Goal: Information Seeking & Learning: Learn about a topic

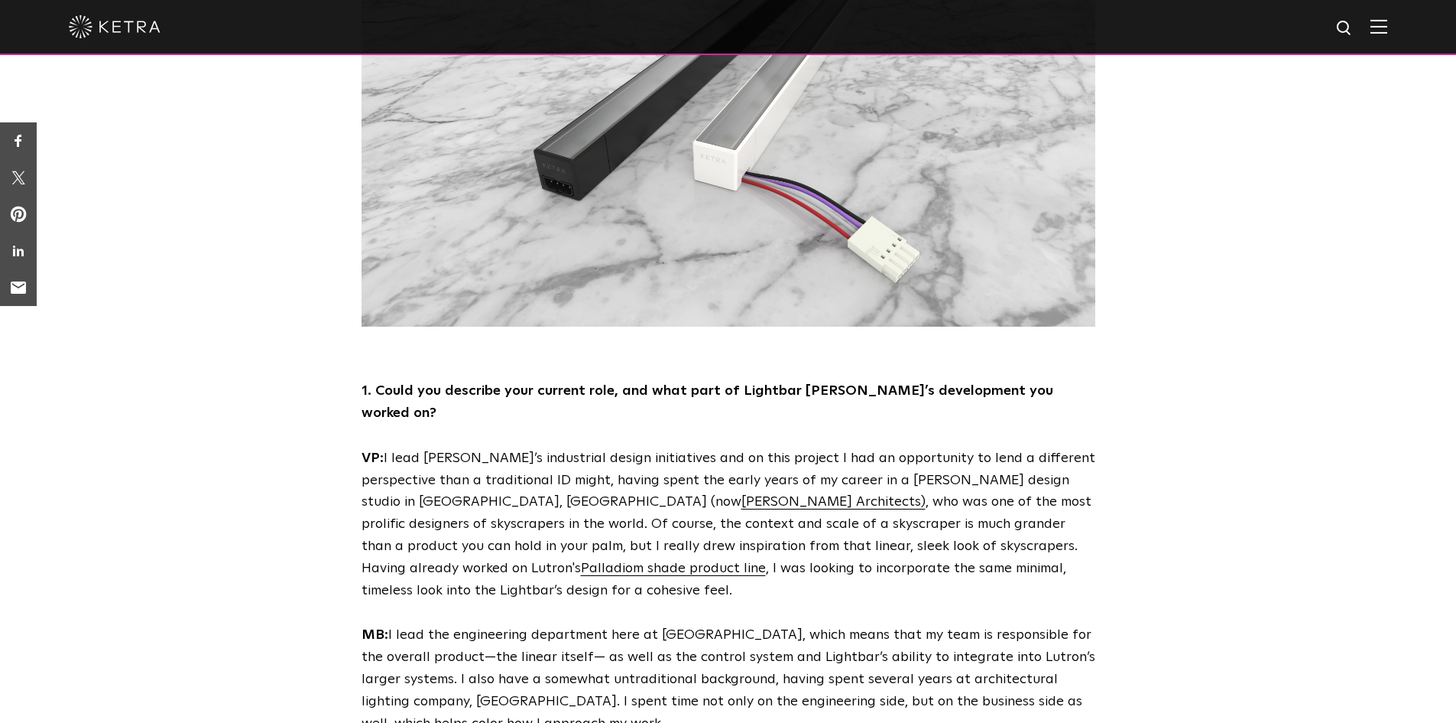
scroll to position [765, 0]
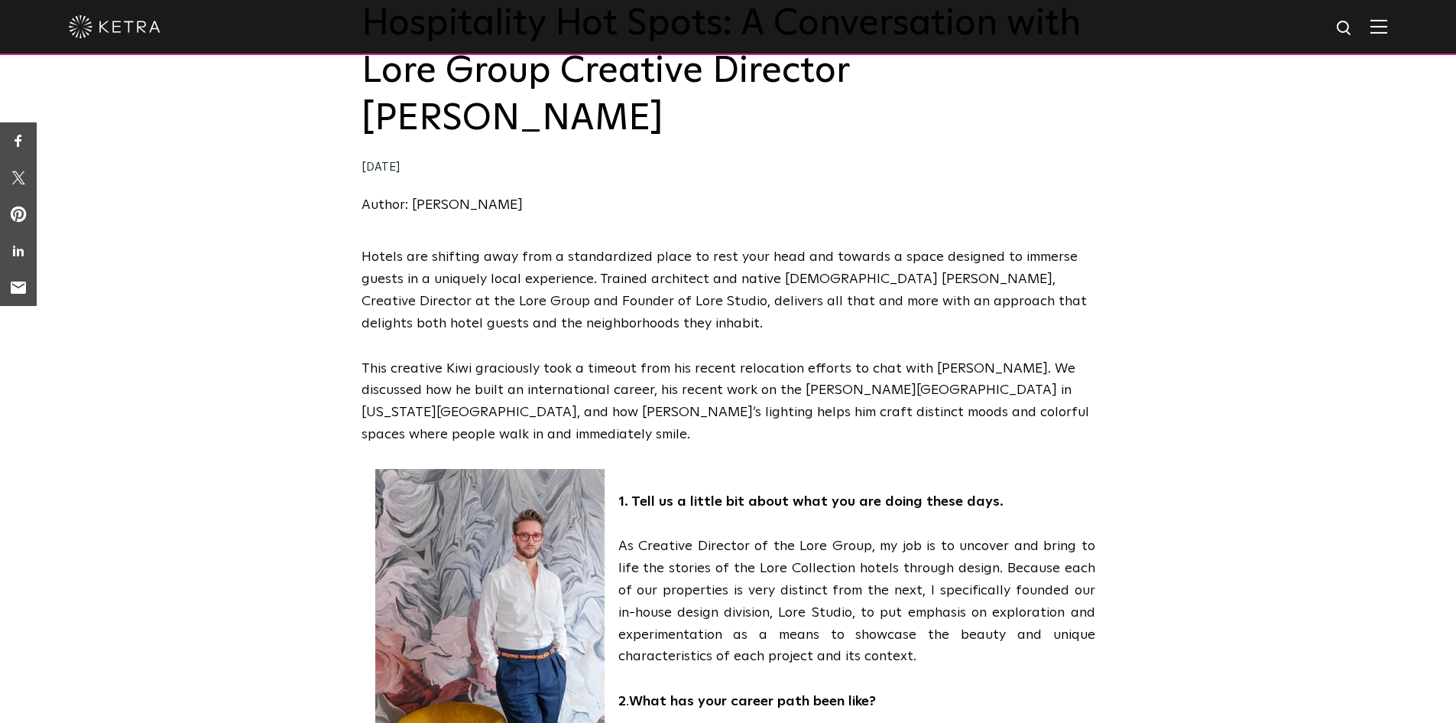
scroll to position [382, 0]
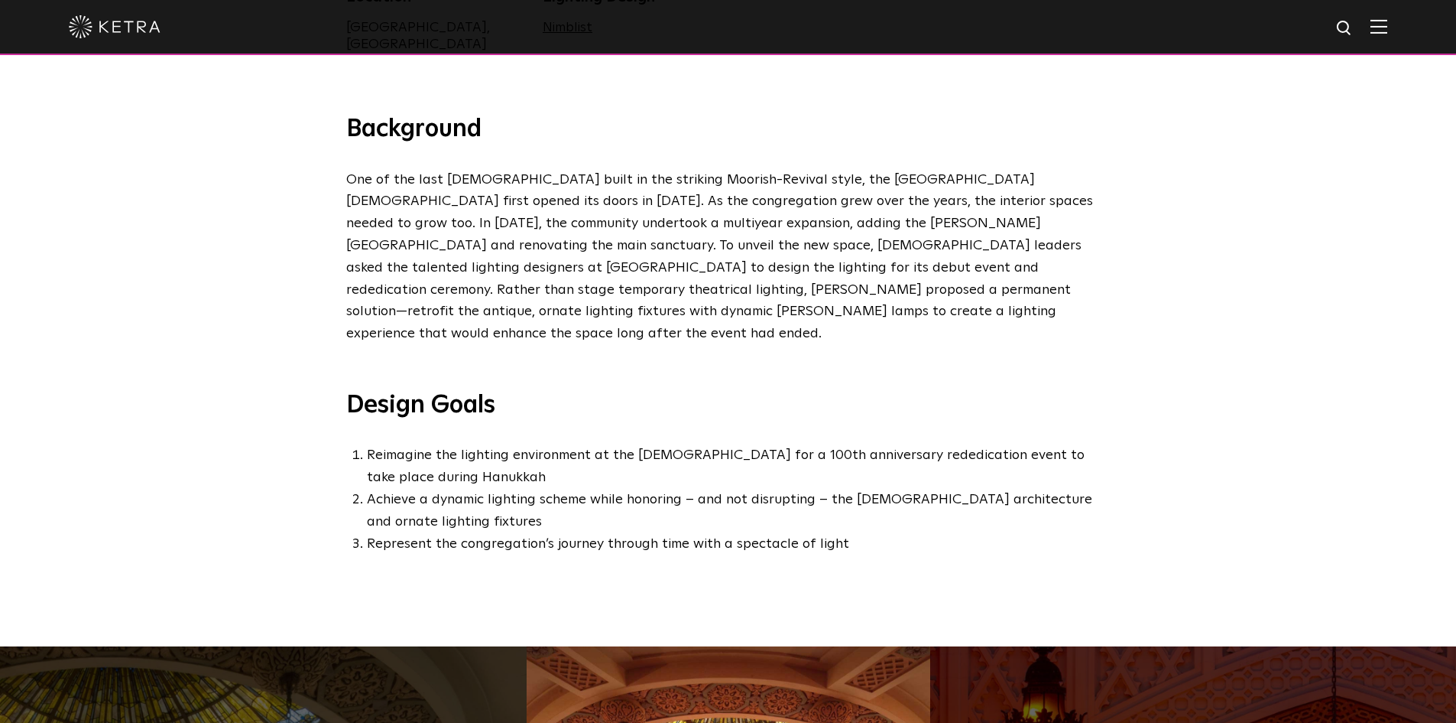
scroll to position [765, 0]
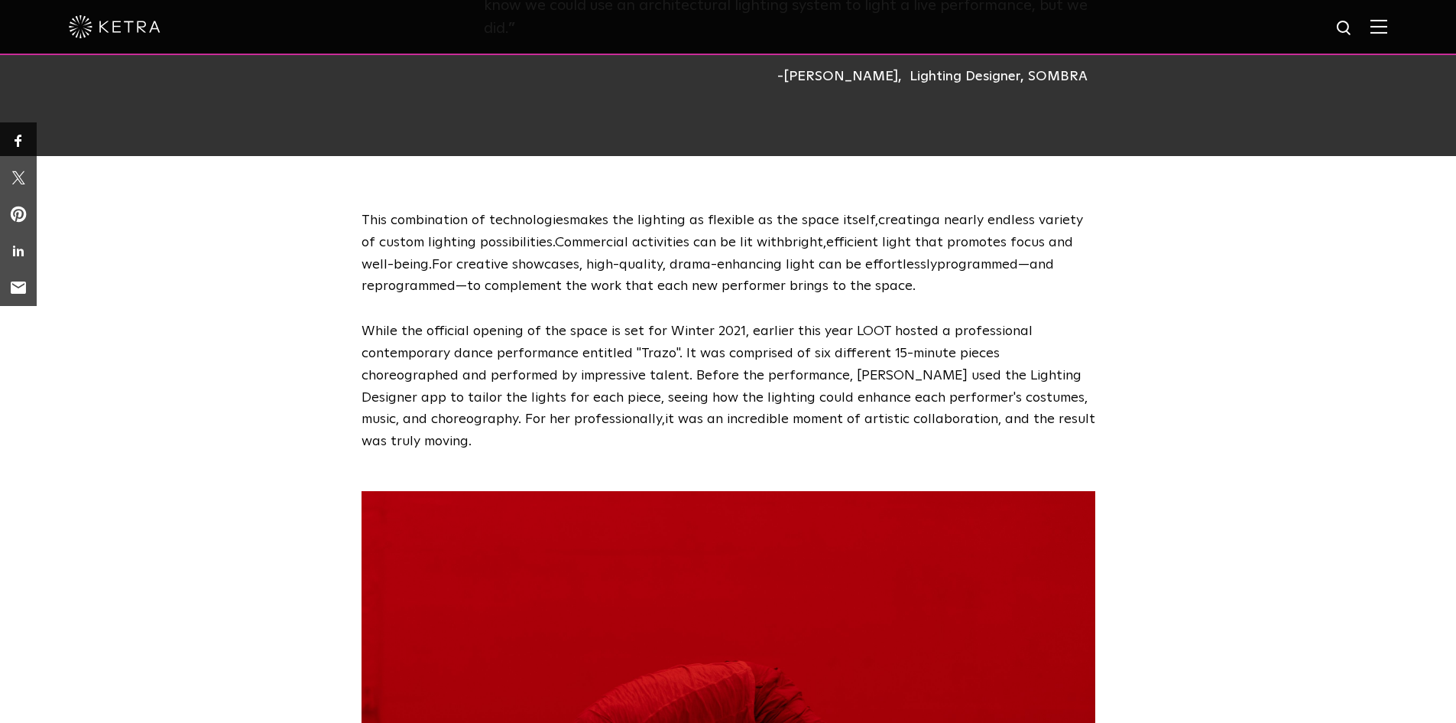
scroll to position [1376, 0]
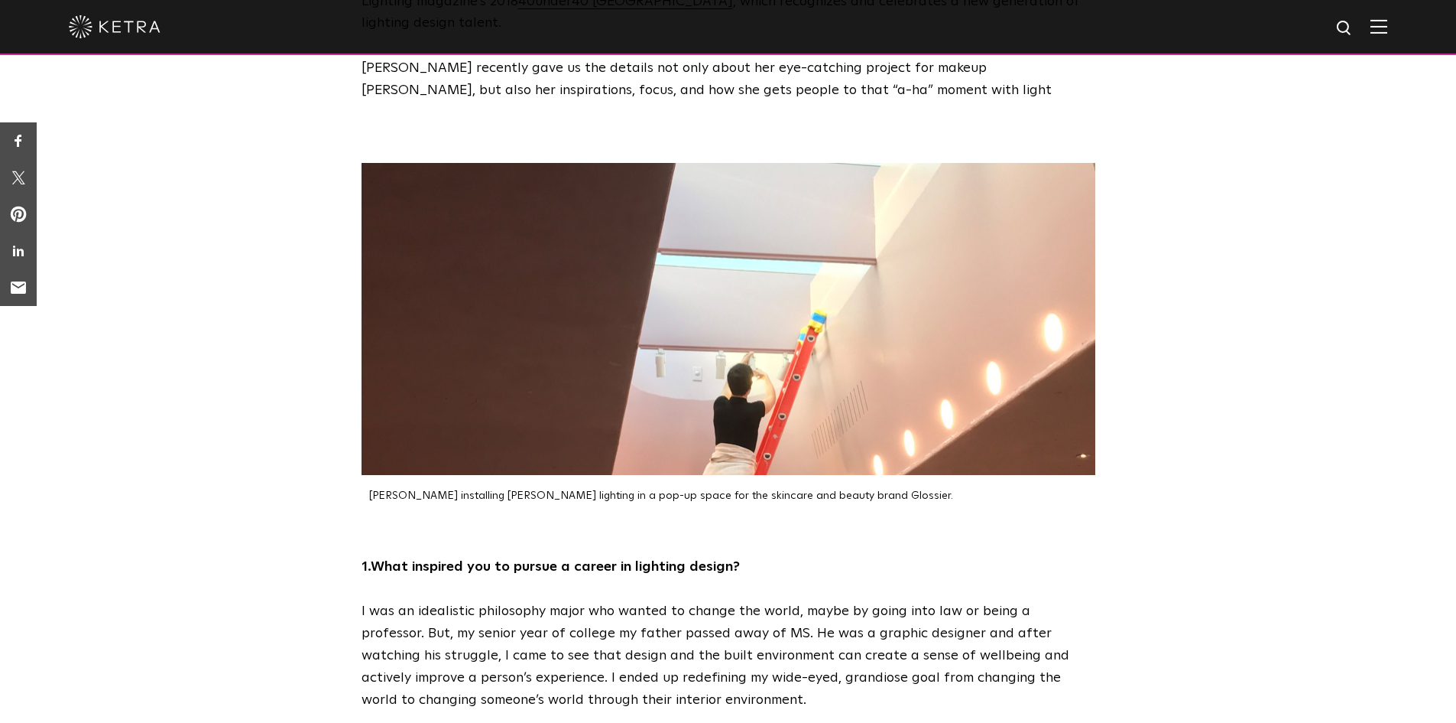
scroll to position [612, 0]
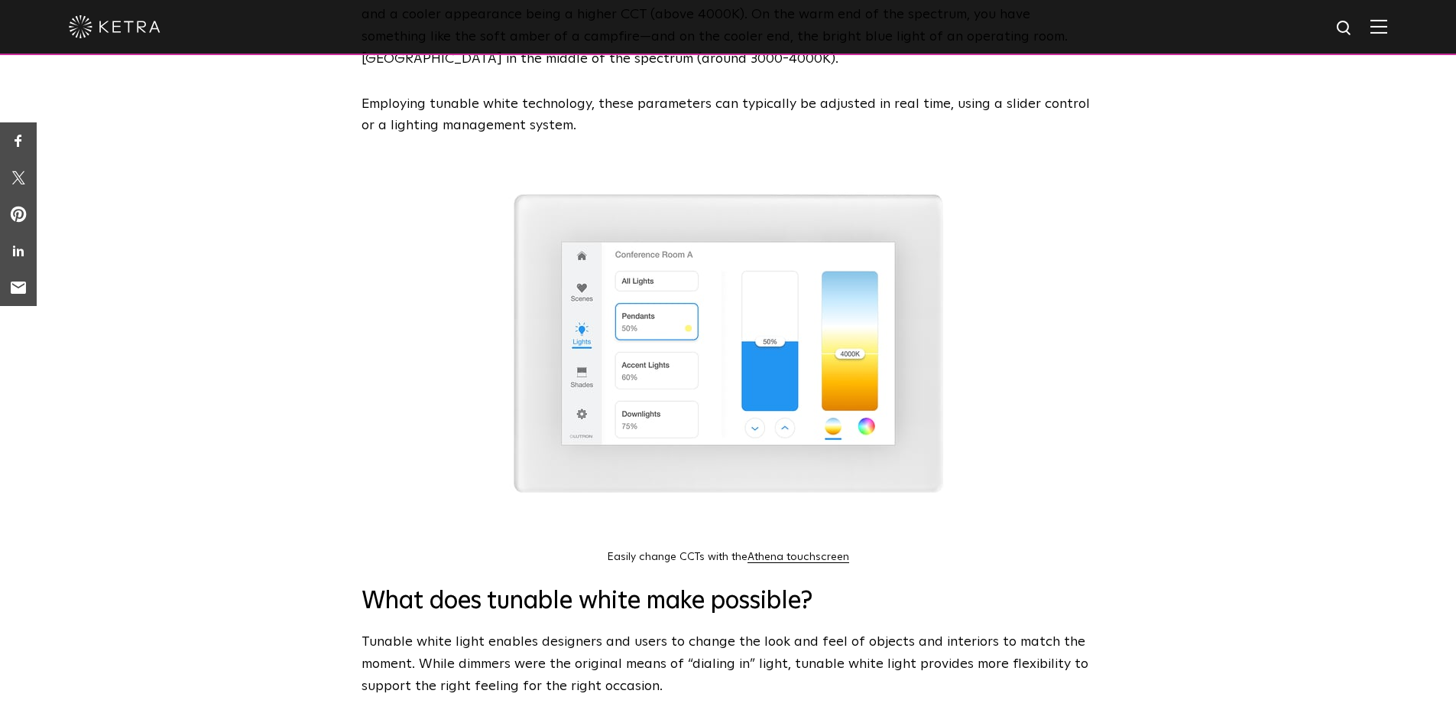
scroll to position [841, 0]
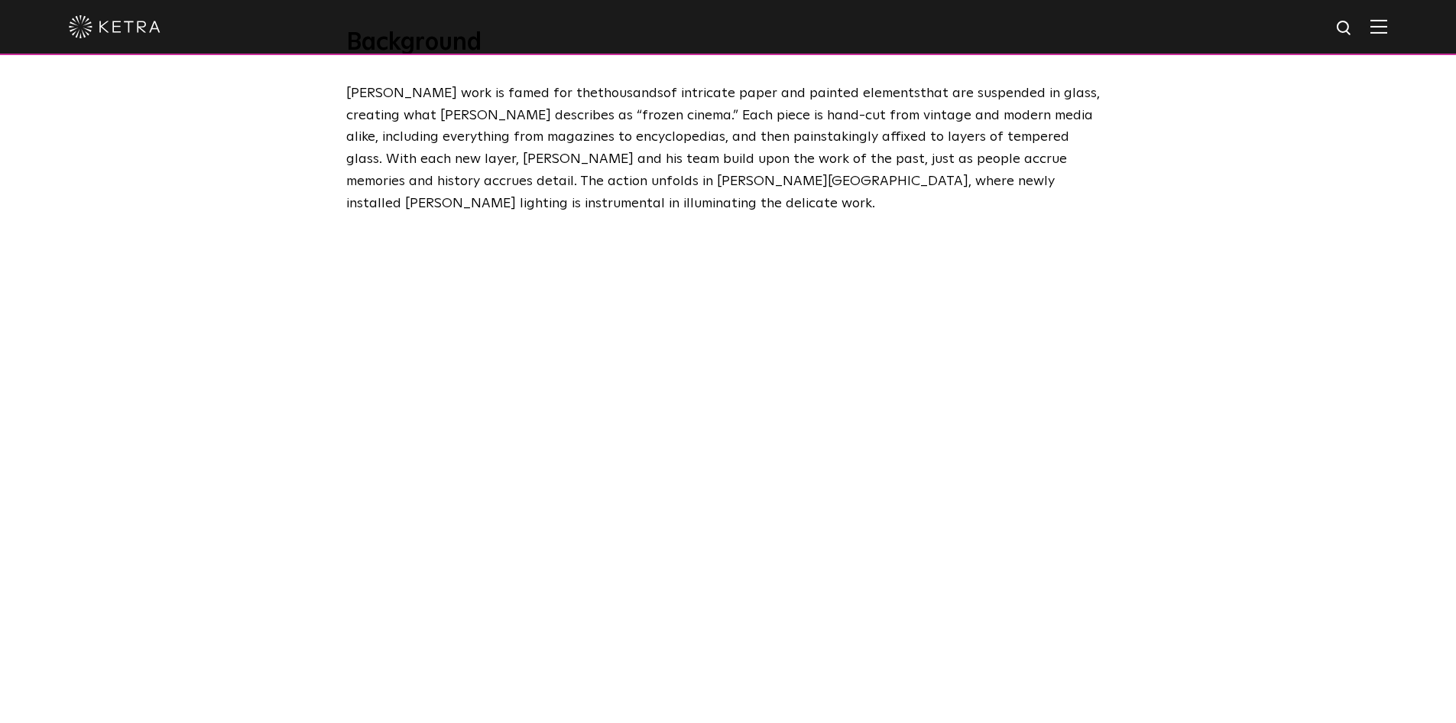
scroll to position [1300, 0]
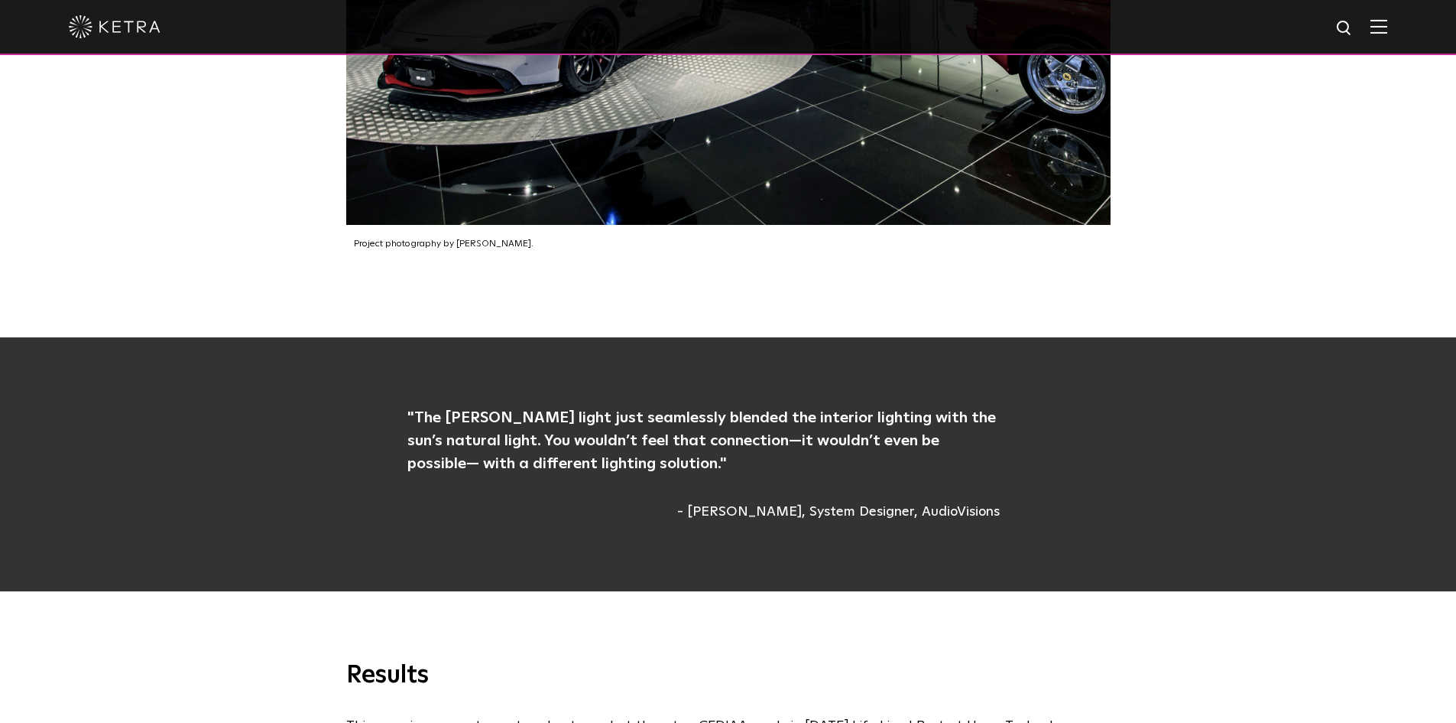
scroll to position [3364, 0]
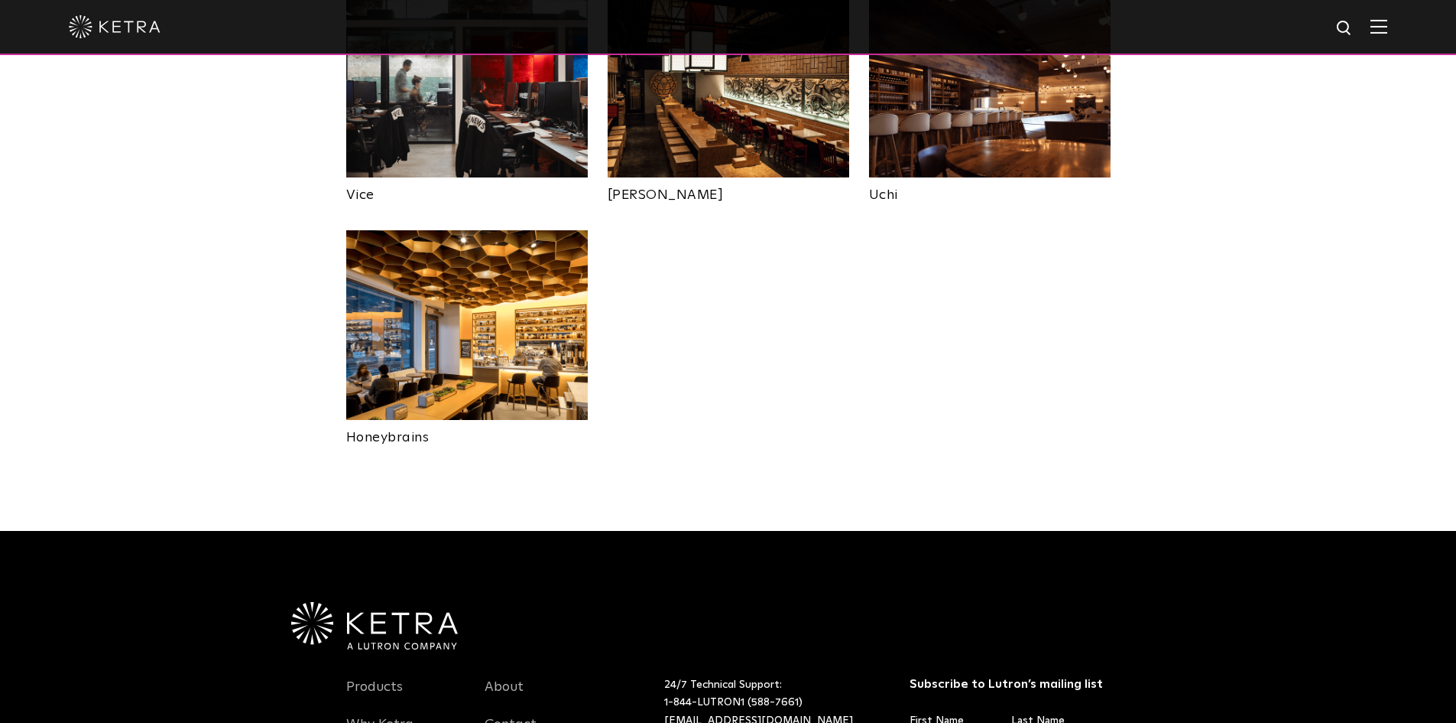
scroll to position [1252, 0]
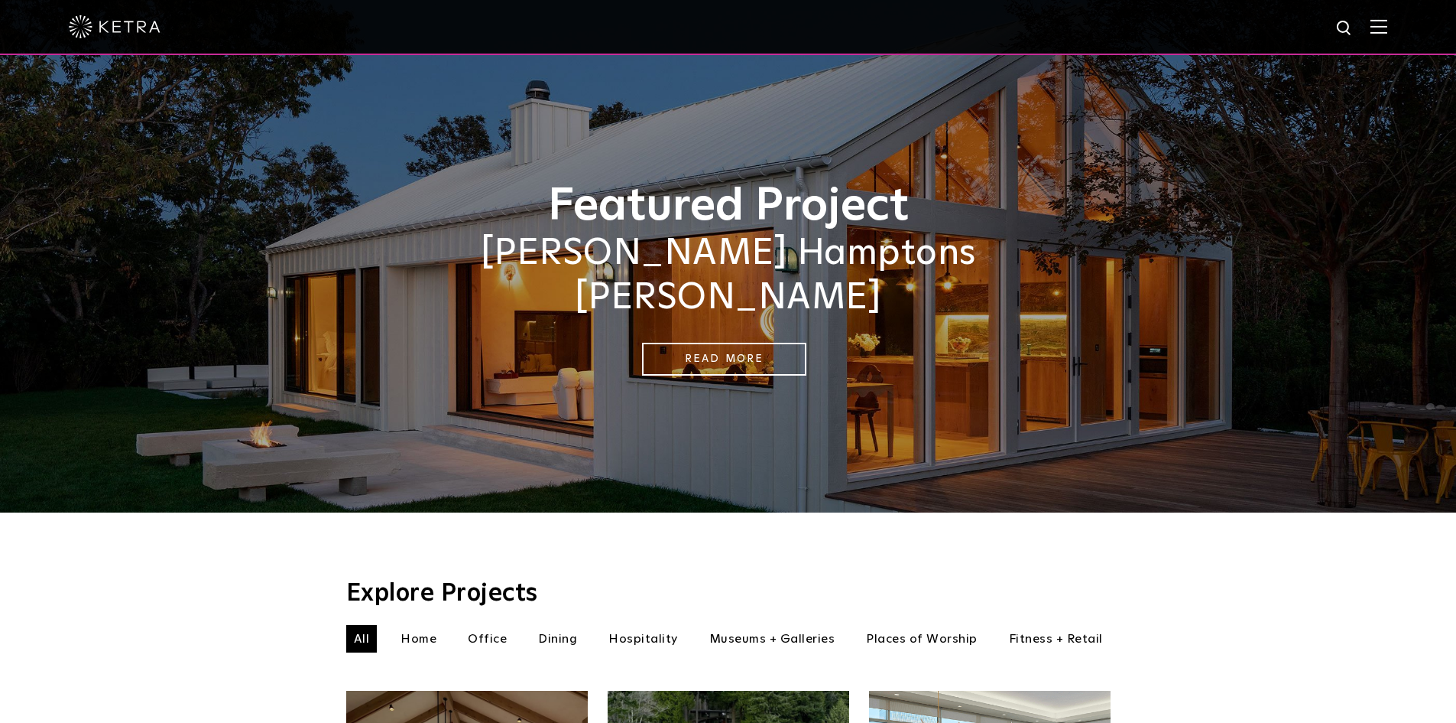
scroll to position [0, 0]
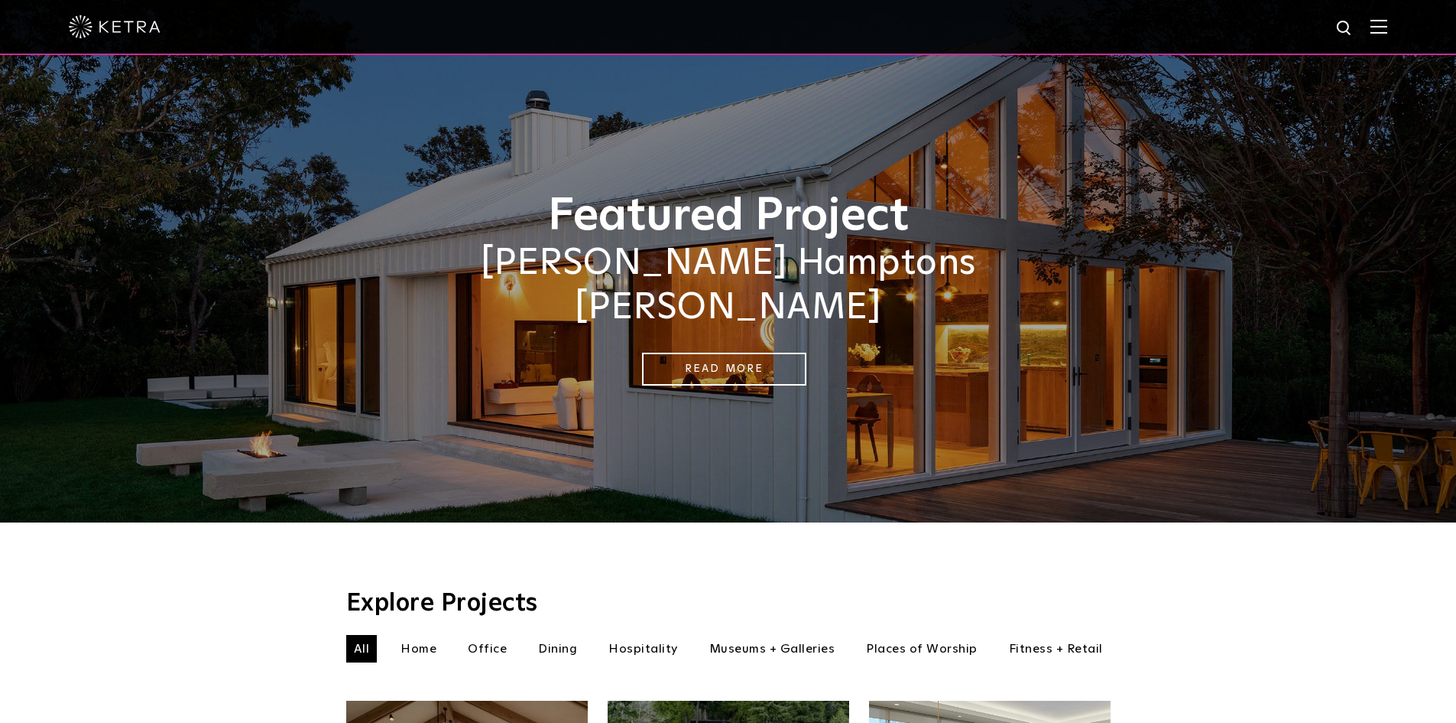
click at [1388, 31] on img at bounding box center [1379, 26] width 17 height 15
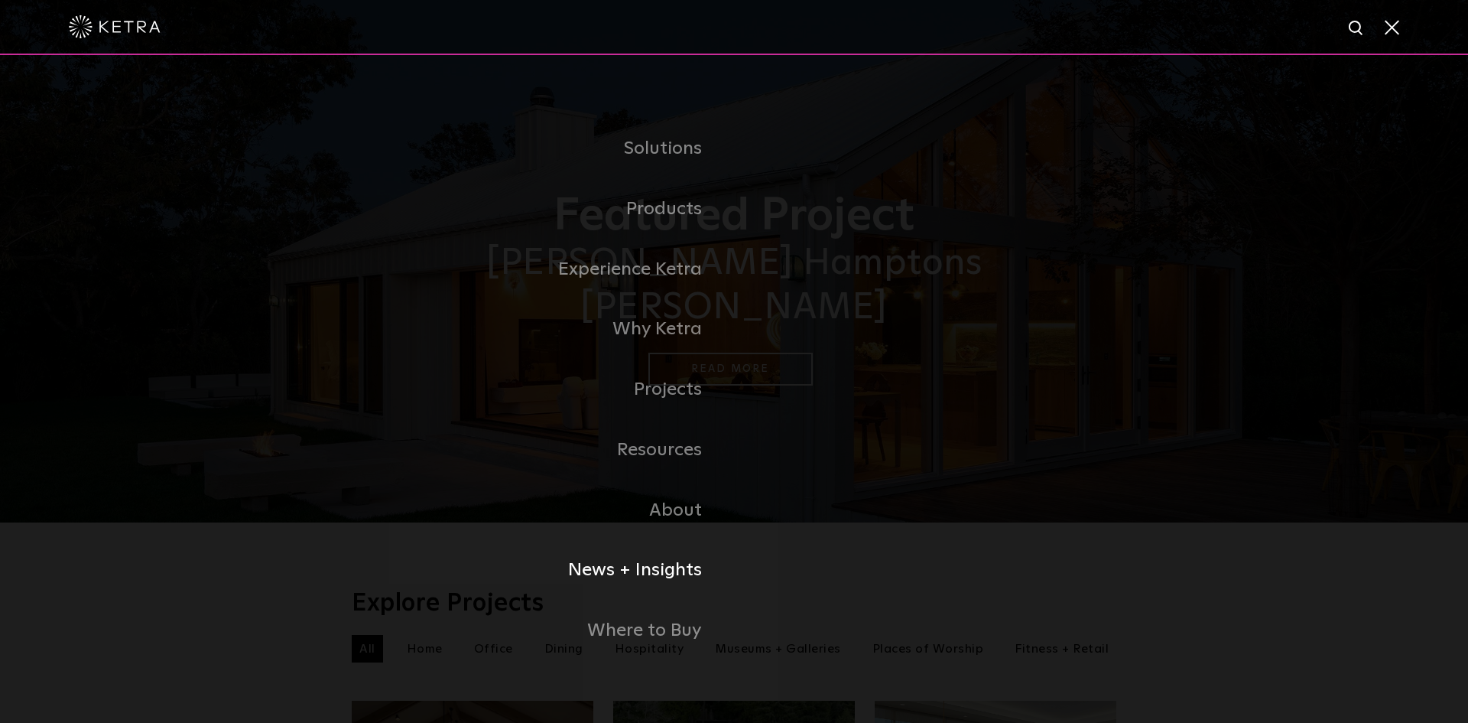
click at [646, 566] on link "News + Insights" at bounding box center [543, 570] width 382 height 60
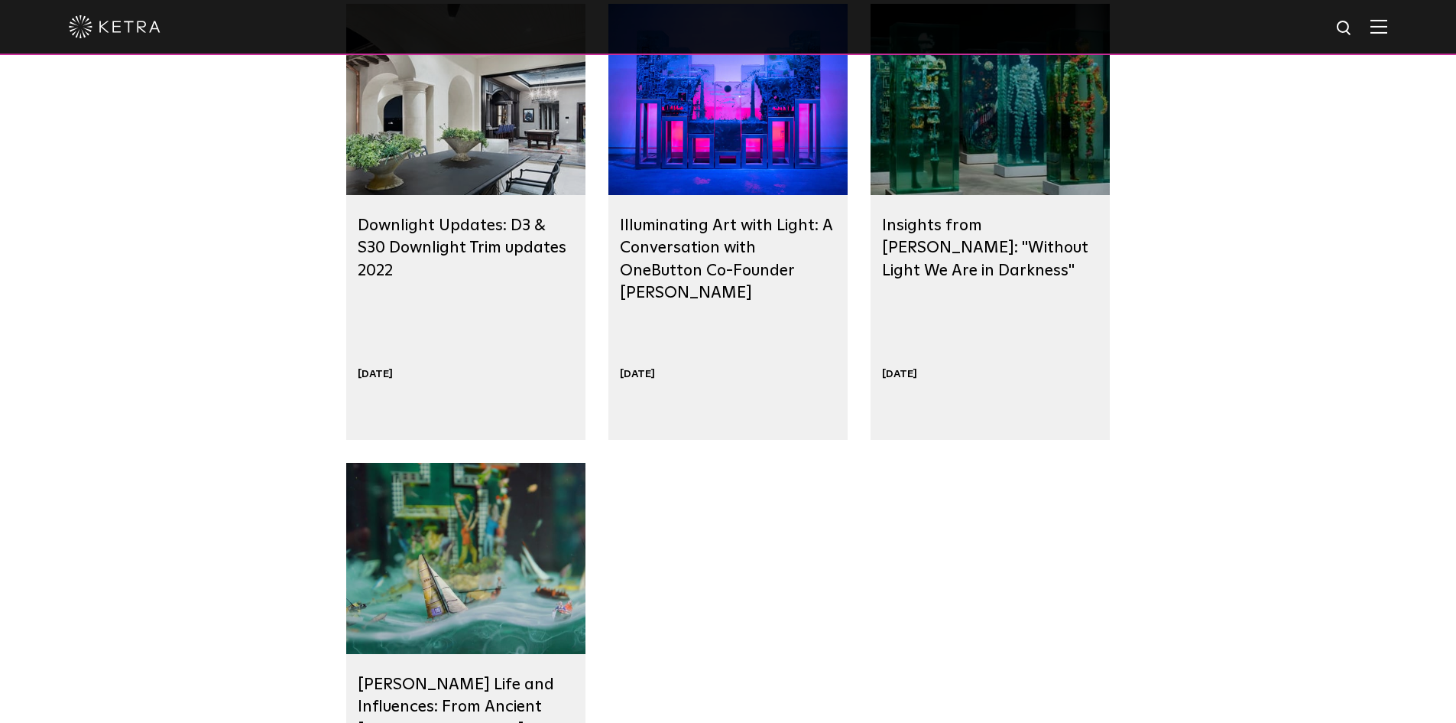
scroll to position [1223, 0]
